Goal: Task Accomplishment & Management: Use online tool/utility

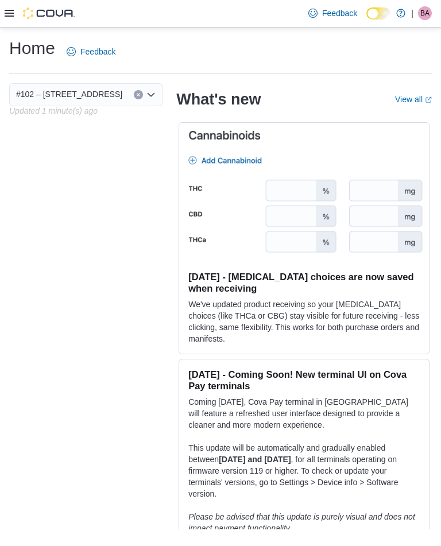
click at [7, 12] on icon at bounding box center [9, 13] width 9 height 9
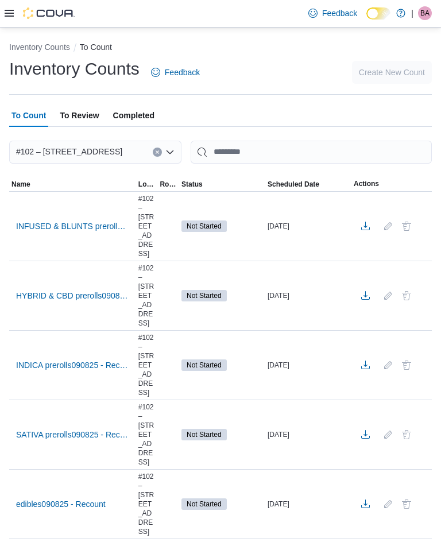
click at [102, 220] on span "INFUSED & BLUNTS prerolls 090825 - Recount" at bounding box center [72, 225] width 113 height 11
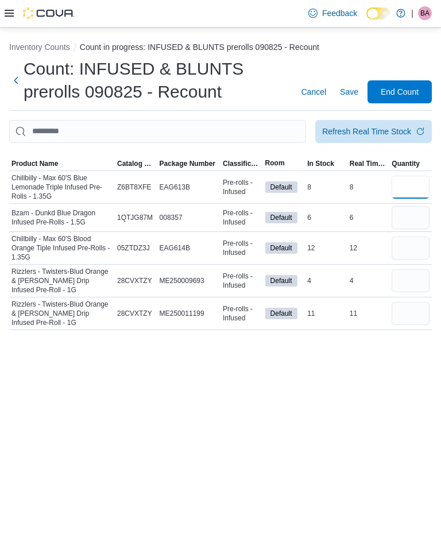
click at [402, 187] on input "number" at bounding box center [411, 187] width 38 height 23
type input "*"
click at [413, 214] on input "number" at bounding box center [411, 217] width 38 height 23
type input "*"
click at [411, 247] on input "number" at bounding box center [411, 248] width 38 height 23
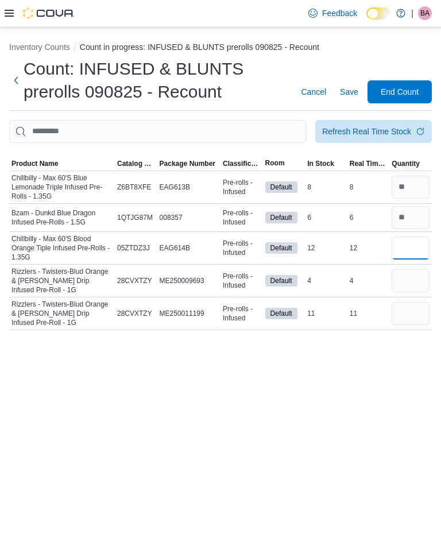
type input "*"
click at [408, 269] on input "number" at bounding box center [411, 280] width 38 height 23
type input "*"
click at [408, 315] on input "number" at bounding box center [411, 313] width 38 height 23
click at [411, 182] on input "number" at bounding box center [411, 187] width 38 height 23
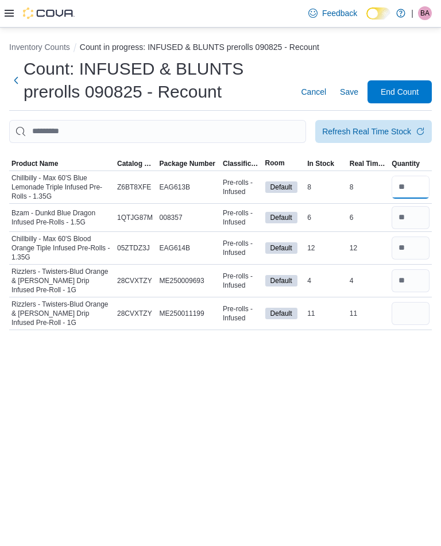
type input "*"
click at [412, 212] on input "number" at bounding box center [411, 217] width 38 height 23
type input "*"
click at [409, 245] on input "number" at bounding box center [411, 248] width 38 height 23
type input "*"
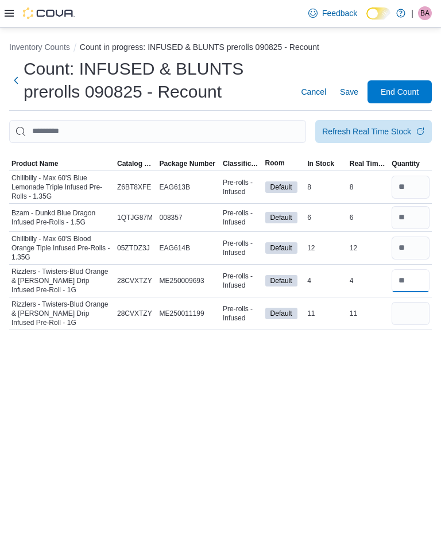
click at [409, 273] on input "number" at bounding box center [411, 280] width 38 height 23
type input "*"
click at [412, 309] on input "number" at bounding box center [411, 313] width 38 height 23
type input "*"
click at [409, 187] on input "number" at bounding box center [411, 187] width 38 height 23
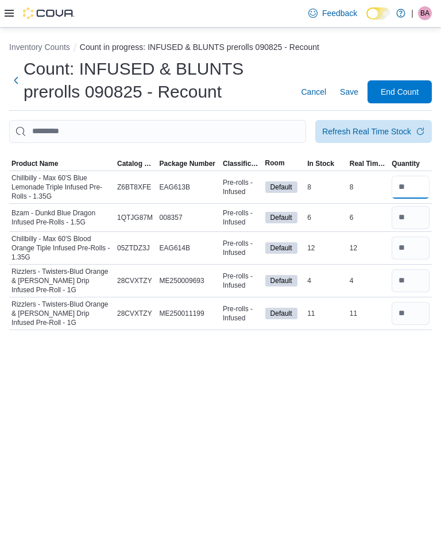
type input "*"
click at [417, 253] on input "number" at bounding box center [411, 248] width 38 height 23
type input "**"
click at [404, 218] on input "number" at bounding box center [411, 217] width 38 height 23
type input "*"
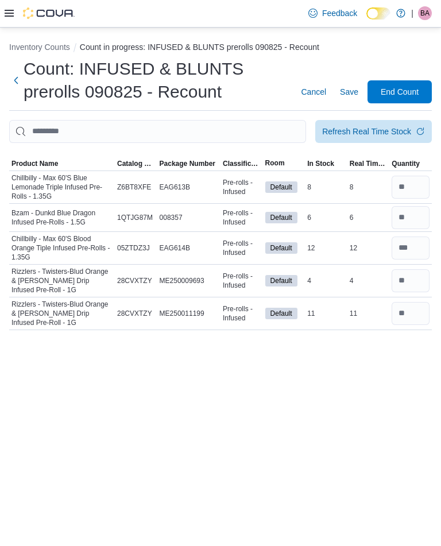
click at [406, 312] on input "number" at bounding box center [411, 313] width 38 height 23
type input "**"
click at [410, 281] on input "number" at bounding box center [411, 280] width 38 height 23
click at [417, 307] on input "number" at bounding box center [411, 313] width 38 height 23
type input "*"
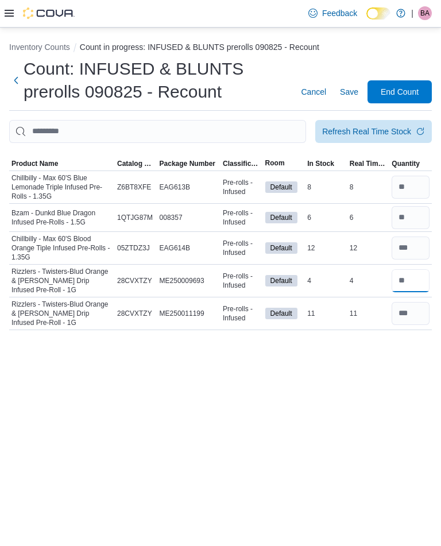
click at [412, 284] on input "number" at bounding box center [411, 280] width 38 height 23
type input "*"
click at [411, 311] on input "number" at bounding box center [411, 313] width 38 height 23
type input "**"
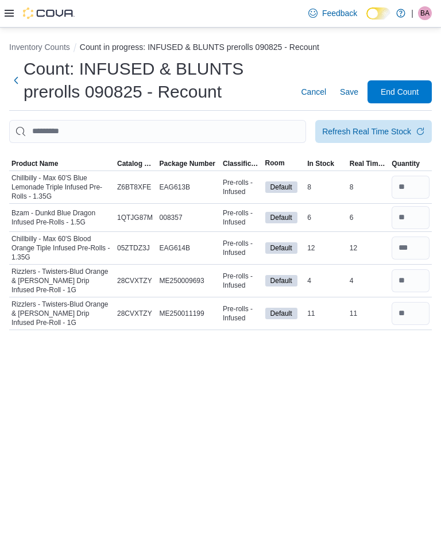
click at [353, 87] on span "Save" at bounding box center [349, 91] width 18 height 11
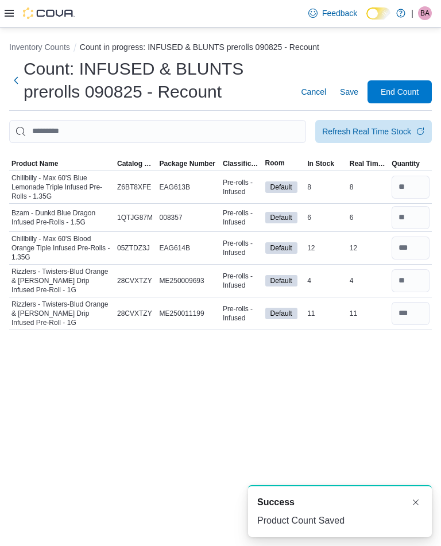
click at [400, 82] on span "End Count" at bounding box center [399, 91] width 51 height 23
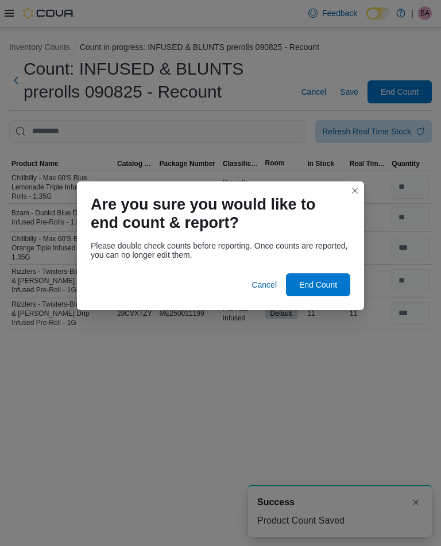
click at [323, 287] on span "End Count" at bounding box center [318, 284] width 38 height 11
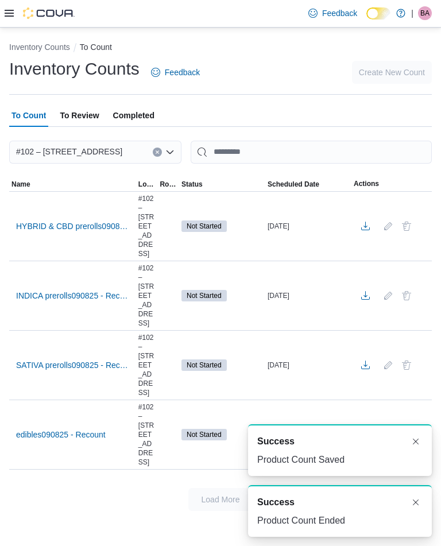
click at [91, 220] on span "HYBRID & CBD prerolls090825 - Recount" at bounding box center [72, 225] width 113 height 11
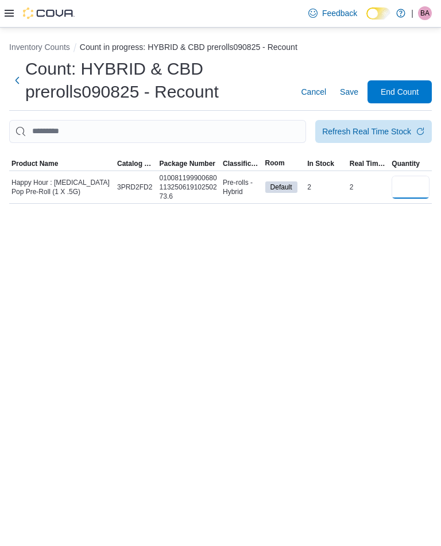
click at [419, 185] on input "number" at bounding box center [411, 187] width 38 height 23
type input "*"
click at [351, 88] on span "Save" at bounding box center [349, 91] width 18 height 11
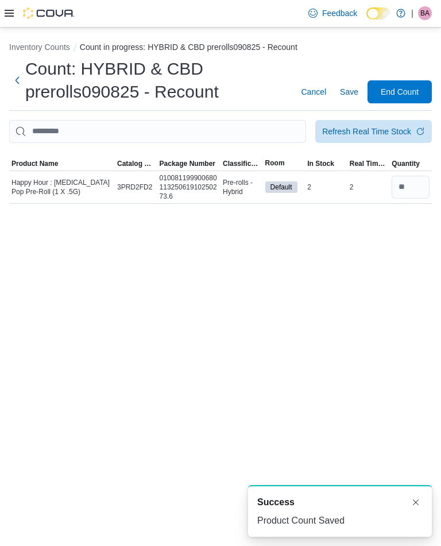
click at [404, 92] on span "End Count" at bounding box center [400, 91] width 38 height 11
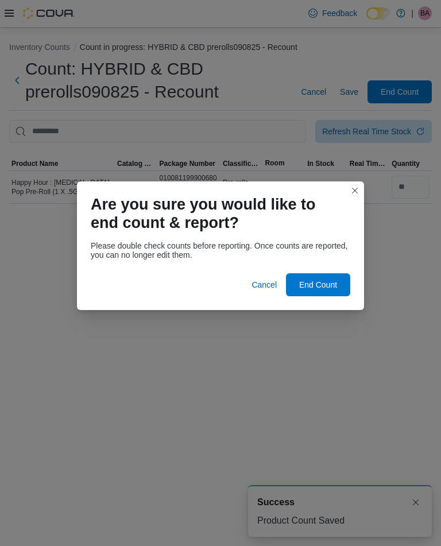
click at [328, 280] on span "End Count" at bounding box center [318, 284] width 38 height 11
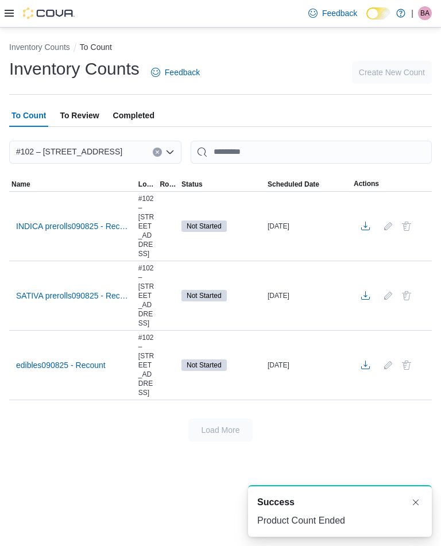
click at [76, 220] on span "INDICA prerolls090825 - Recount" at bounding box center [72, 225] width 113 height 11
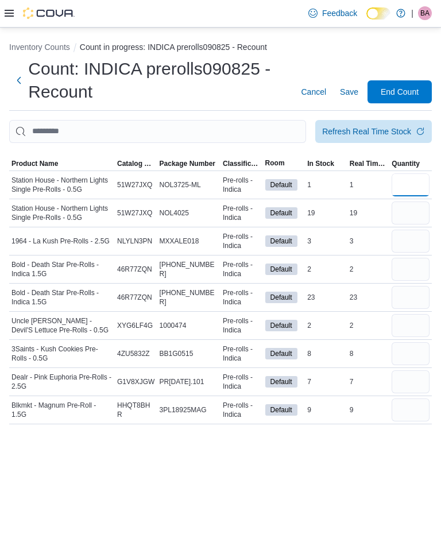
click at [409, 192] on input "number" at bounding box center [411, 184] width 38 height 23
type input "*"
click at [404, 210] on input "number" at bounding box center [411, 213] width 38 height 23
type input "*"
click at [410, 237] on input "number" at bounding box center [411, 241] width 38 height 23
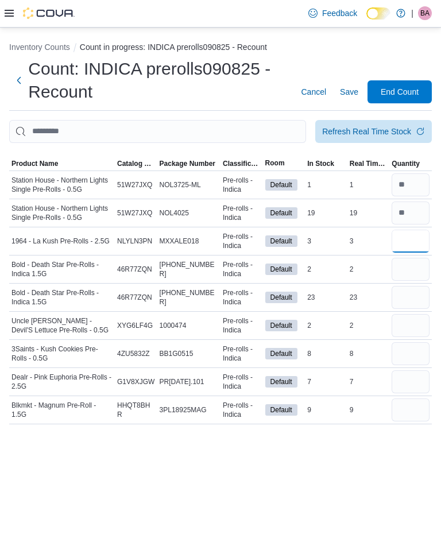
type input "*"
click at [408, 267] on input "number" at bounding box center [411, 269] width 38 height 23
type input "*"
click at [411, 296] on input "number" at bounding box center [411, 297] width 38 height 23
type input "*"
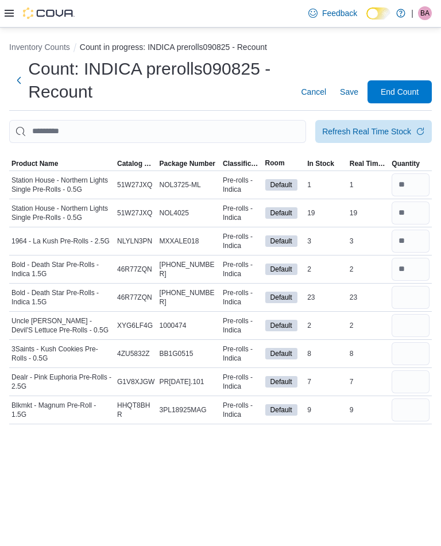
click at [407, 321] on input "number" at bounding box center [411, 325] width 38 height 23
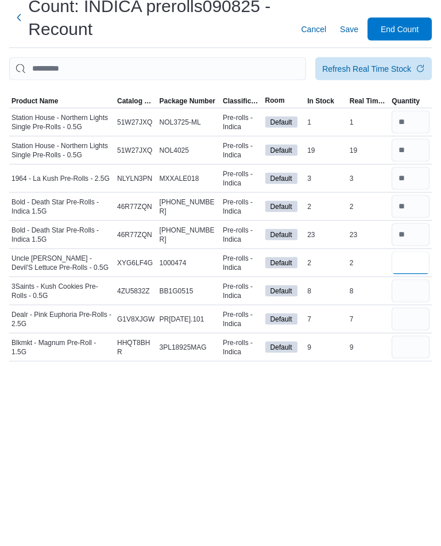
type input "*"
click at [404, 342] on input "number" at bounding box center [411, 353] width 38 height 23
type input "*"
click at [408, 370] on input "number" at bounding box center [411, 381] width 38 height 23
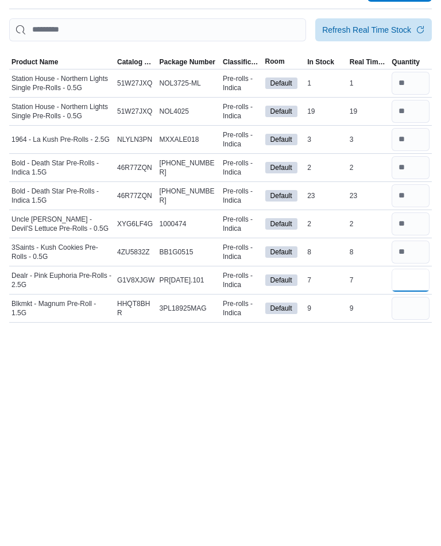
type input "*"
click at [407, 398] on input "number" at bounding box center [411, 409] width 38 height 23
type input "*"
click at [419, 202] on input "number" at bounding box center [411, 213] width 38 height 23
type input "**"
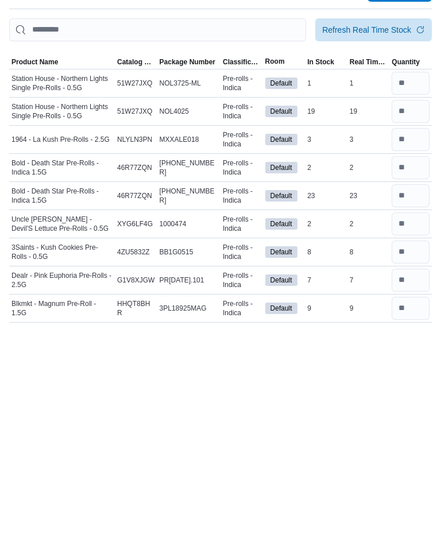
click at [415, 258] on input "number" at bounding box center [411, 269] width 38 height 23
click at [411, 286] on input "number" at bounding box center [411, 297] width 38 height 23
type input "**"
click at [404, 370] on input "number" at bounding box center [411, 381] width 38 height 23
type input "*"
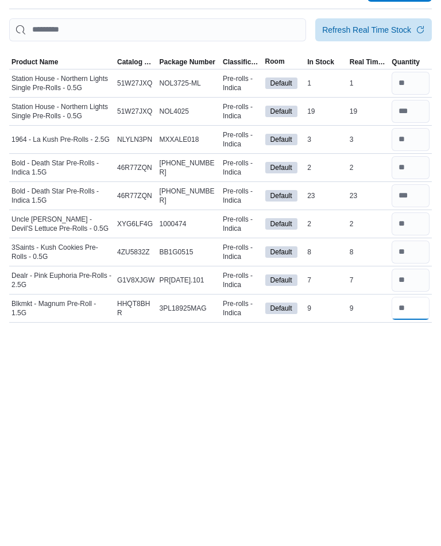
click at [405, 398] on input "number" at bounding box center [411, 409] width 38 height 23
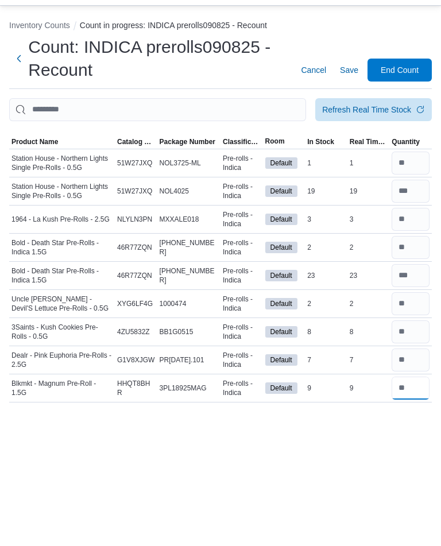
type input "*"
click at [351, 86] on span "Save" at bounding box center [349, 91] width 18 height 11
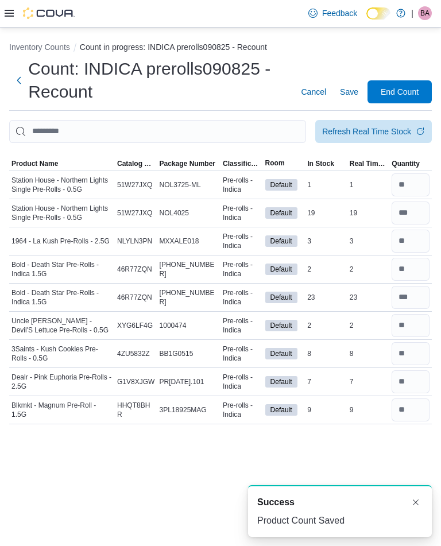
click at [401, 86] on span "End Count" at bounding box center [400, 91] width 38 height 11
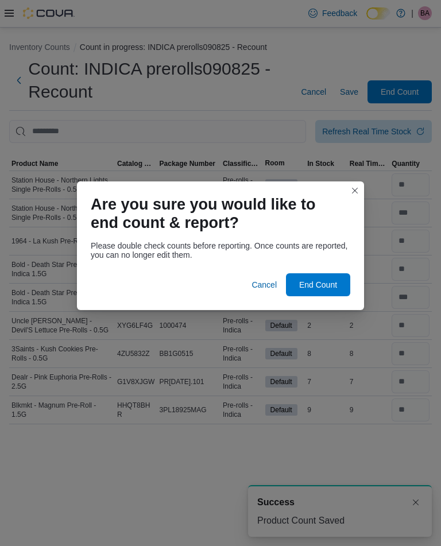
click at [312, 284] on span "End Count" at bounding box center [318, 284] width 38 height 11
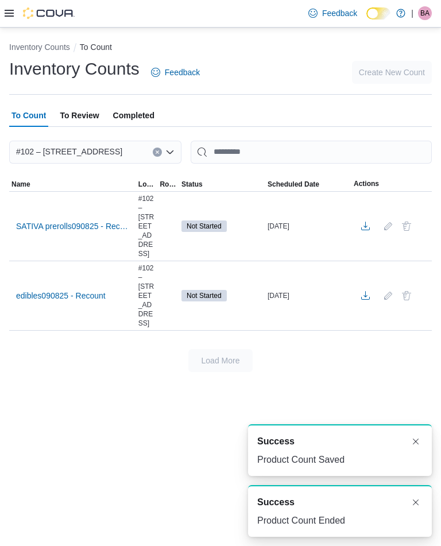
click at [78, 220] on span "SATIVA prerolls090825 - Recount" at bounding box center [72, 225] width 113 height 11
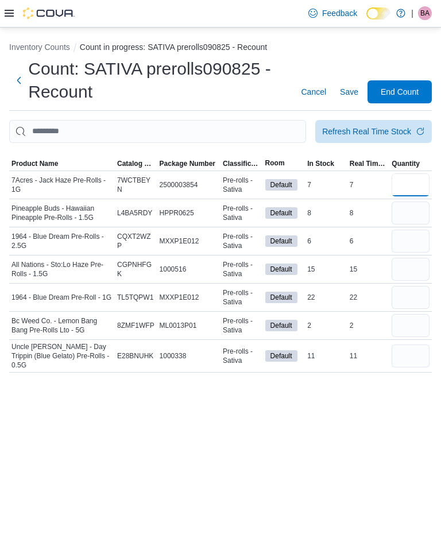
click at [407, 173] on input "number" at bounding box center [411, 184] width 38 height 23
type input "*"
click at [403, 202] on input "number" at bounding box center [411, 213] width 38 height 23
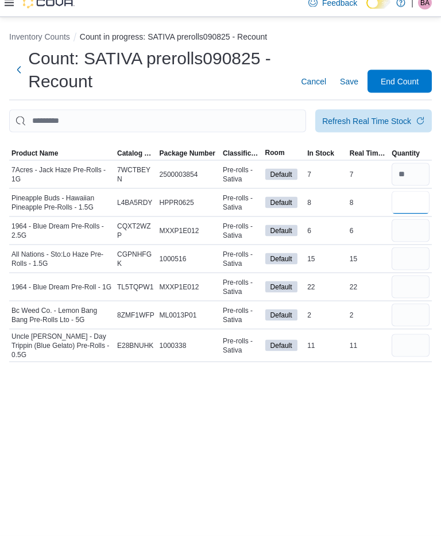
type input "*"
click at [414, 230] on input "number" at bounding box center [411, 241] width 38 height 23
type input "*"
click at [410, 258] on input "number" at bounding box center [411, 269] width 38 height 23
type input "*"
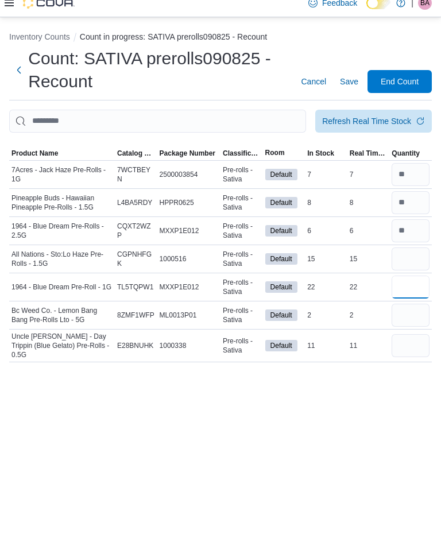
click at [412, 286] on input "number" at bounding box center [411, 297] width 38 height 23
type input "*"
click at [424, 314] on input "number" at bounding box center [411, 325] width 38 height 23
type input "*"
click at [411, 345] on input "number" at bounding box center [411, 356] width 38 height 23
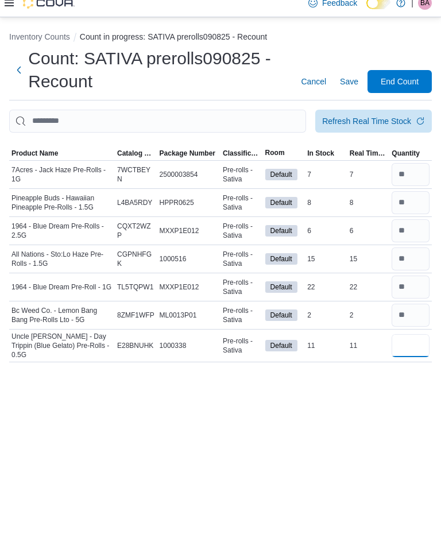
type input "*"
type input "**"
click at [412, 314] on input "number" at bounding box center [411, 325] width 38 height 23
click at [409, 286] on input "number" at bounding box center [411, 297] width 38 height 23
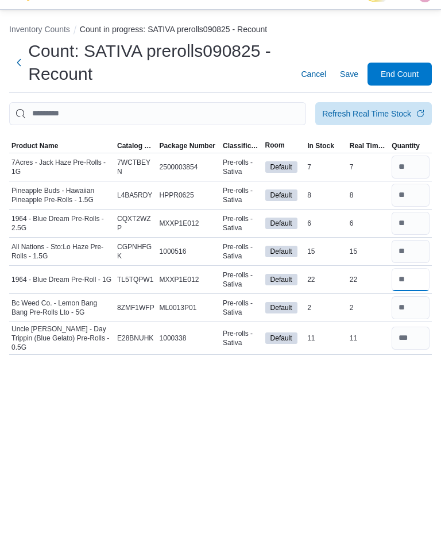
type input "**"
click at [409, 258] on input "number" at bounding box center [411, 269] width 38 height 23
type input "**"
click at [351, 80] on span "Save" at bounding box center [349, 91] width 18 height 23
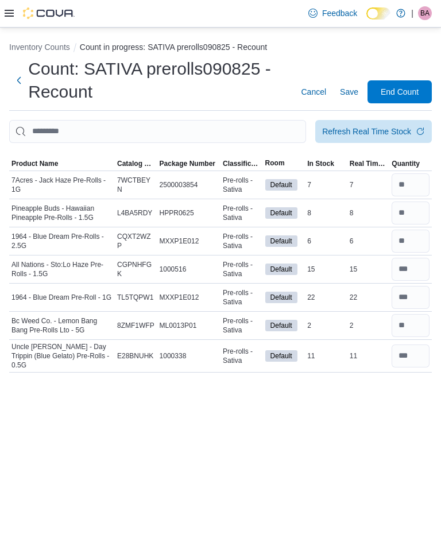
click at [389, 86] on span "End Count" at bounding box center [400, 91] width 38 height 11
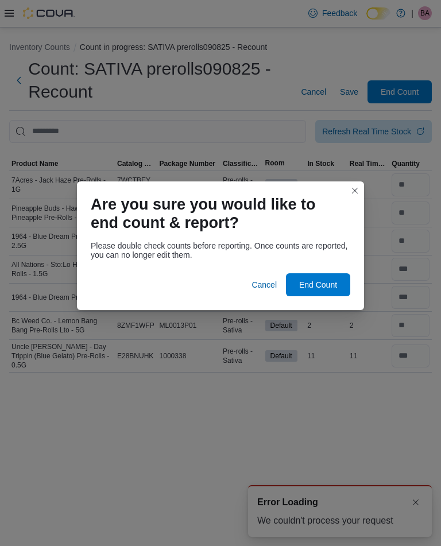
click at [320, 288] on span "End Count" at bounding box center [318, 284] width 38 height 11
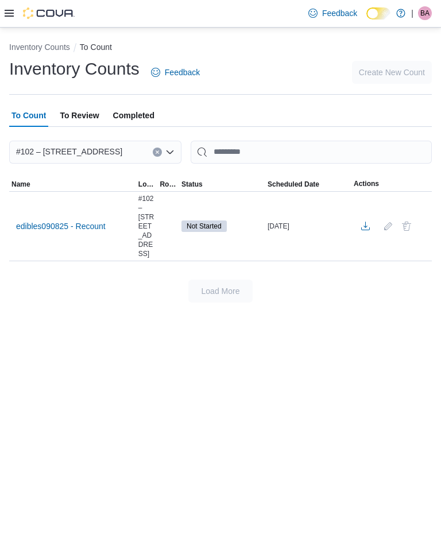
click at [88, 220] on span "edibles090825 - Recount" at bounding box center [61, 225] width 90 height 11
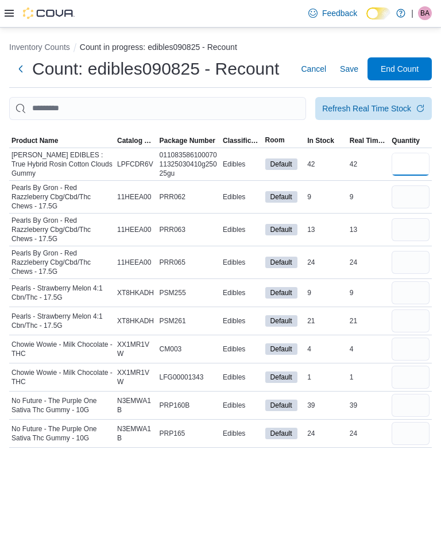
click at [407, 153] on input "number" at bounding box center [411, 164] width 38 height 23
type input "*"
click at [412, 185] on input "number" at bounding box center [411, 196] width 38 height 23
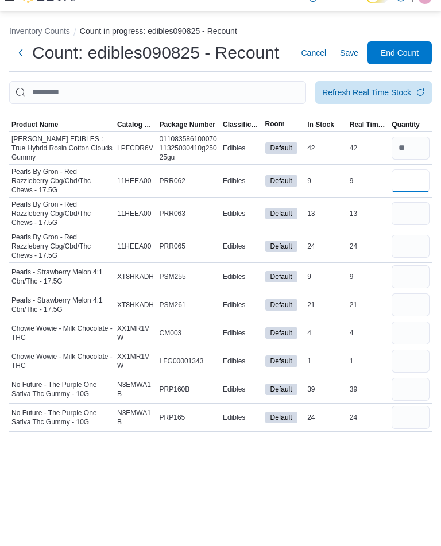
type input "*"
click at [412, 281] on input "number" at bounding box center [411, 292] width 38 height 23
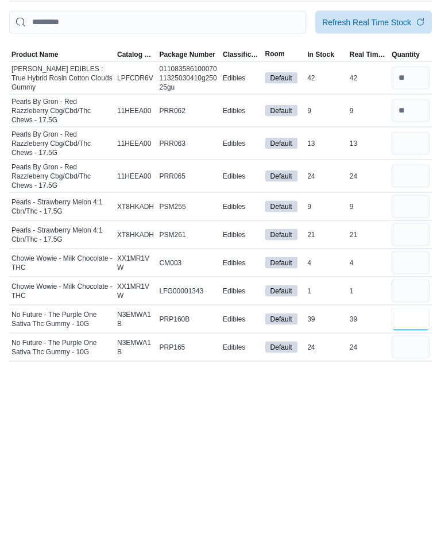
click at [400, 394] on input "number" at bounding box center [411, 405] width 38 height 23
type input "*"
click at [407, 338] on input "number" at bounding box center [411, 349] width 38 height 23
click at [407, 366] on input "number" at bounding box center [411, 377] width 38 height 23
type input "*"
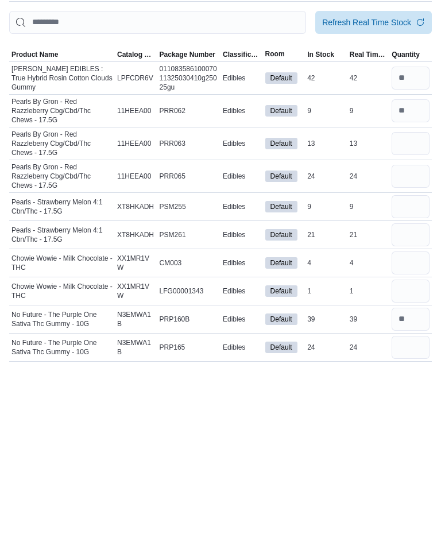
click at [416, 338] on input "number" at bounding box center [411, 349] width 38 height 23
type input "*"
click at [407, 281] on input "number" at bounding box center [411, 292] width 38 height 23
type input "*"
click at [413, 153] on input "number" at bounding box center [411, 164] width 38 height 23
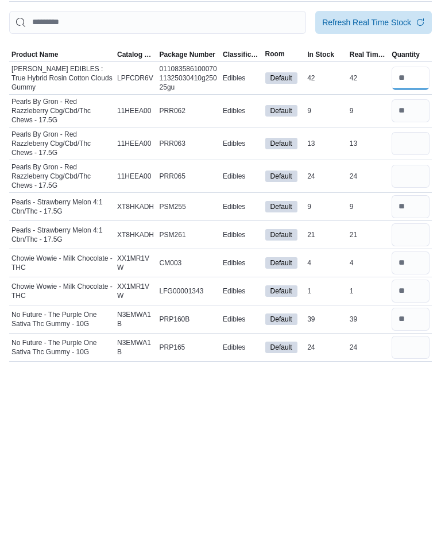
type input "*"
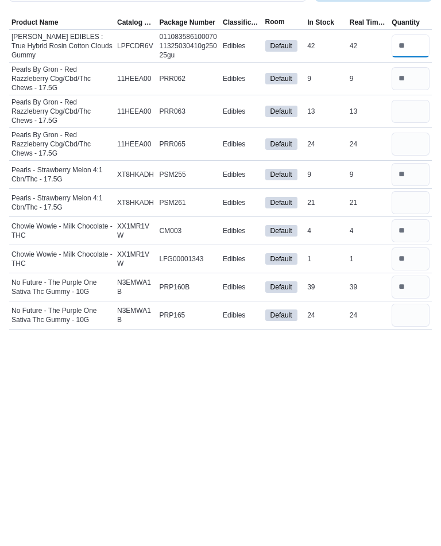
type input "**"
click at [412, 422] on input "number" at bounding box center [411, 433] width 38 height 23
type input "**"
click at [404, 366] on input "number" at bounding box center [411, 377] width 38 height 23
click at [413, 394] on input "number" at bounding box center [411, 405] width 38 height 23
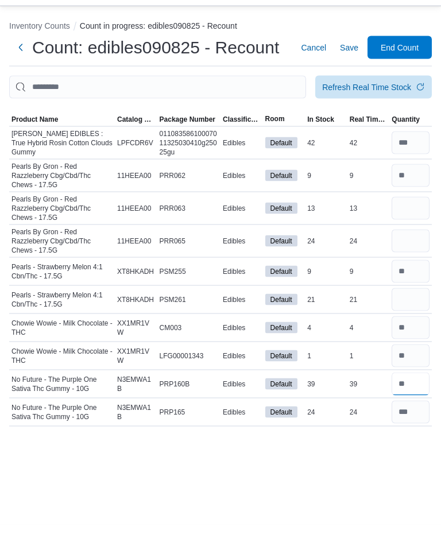
type input "**"
click at [406, 218] on input "number" at bounding box center [411, 229] width 38 height 23
click at [423, 218] on input "**" at bounding box center [411, 229] width 38 height 23
type input "**"
click at [409, 251] on input "number" at bounding box center [411, 262] width 38 height 23
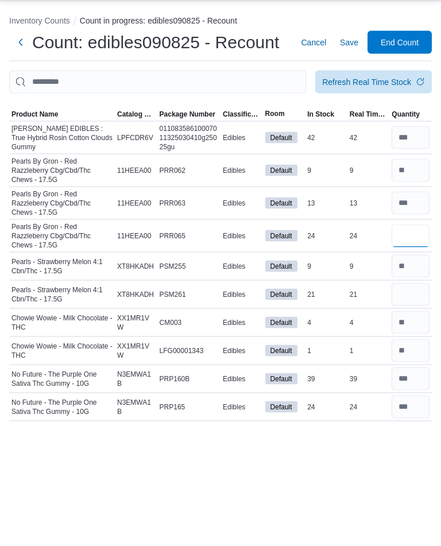
type input "**"
click at [413, 281] on input "number" at bounding box center [411, 292] width 38 height 23
click at [412, 309] on input "number" at bounding box center [411, 320] width 38 height 23
type input "**"
click at [412, 281] on input "number" at bounding box center [411, 292] width 38 height 23
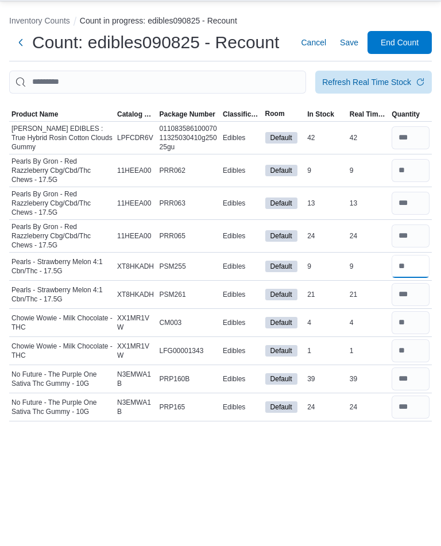
type input "**"
click at [411, 309] on input "number" at bounding box center [411, 320] width 38 height 23
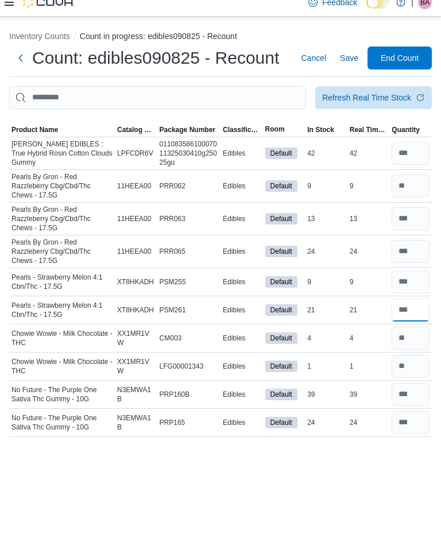
type input "**"
click at [347, 63] on span "Save" at bounding box center [349, 68] width 18 height 11
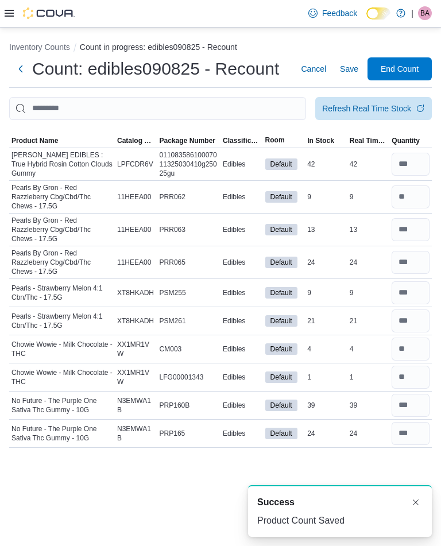
click at [401, 63] on span "End Count" at bounding box center [400, 68] width 38 height 11
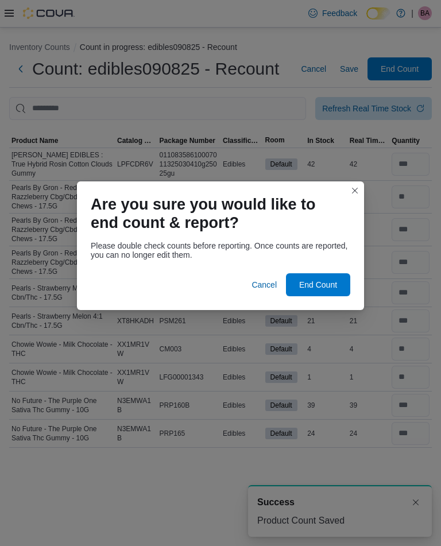
click at [315, 280] on span "End Count" at bounding box center [318, 284] width 38 height 11
